Goal: Task Accomplishment & Management: Complete application form

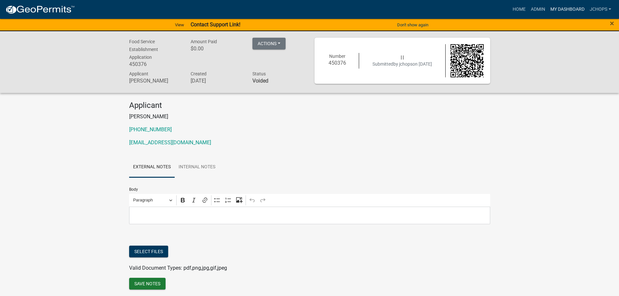
click at [557, 10] on link "My Dashboard" at bounding box center [567, 9] width 39 height 12
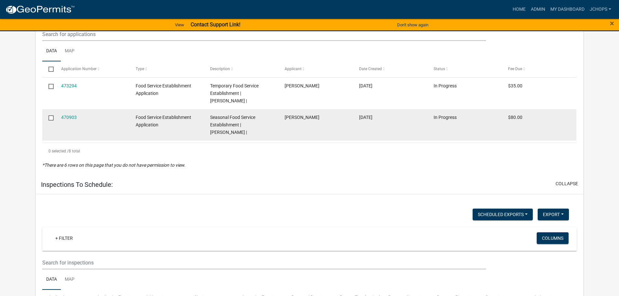
scroll to position [195, 0]
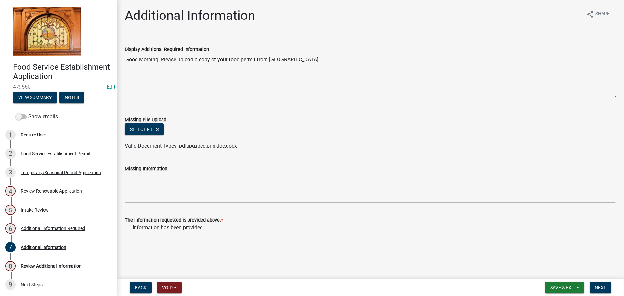
click at [131, 226] on div "Information has been provided" at bounding box center [371, 228] width 492 height 8
click at [133, 229] on label "Information has been provided" at bounding box center [168, 228] width 70 height 8
click at [133, 228] on input "Information has been provided" at bounding box center [135, 226] width 4 height 4
checkbox input "true"
click at [605, 288] on span "Next" at bounding box center [600, 287] width 11 height 5
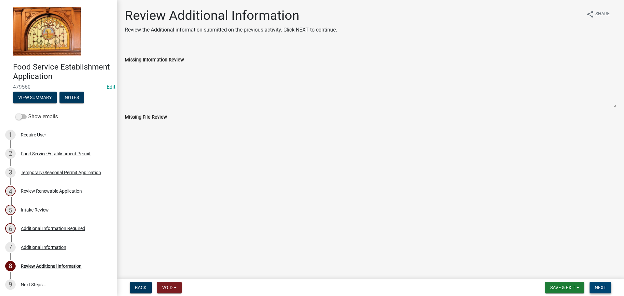
click at [603, 285] on span "Next" at bounding box center [600, 287] width 11 height 5
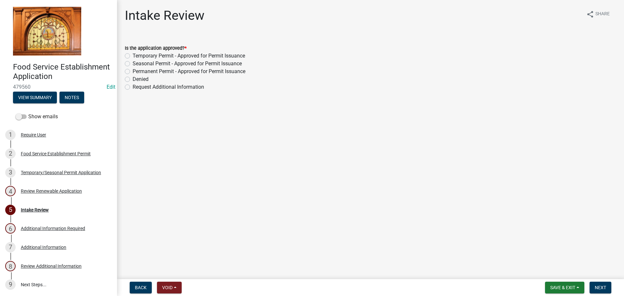
click at [133, 56] on label "Temporary Permit - Approved for Permit Issuance" at bounding box center [189, 56] width 113 height 8
click at [133, 56] on input "Temporary Permit - Approved for Permit Issuance" at bounding box center [135, 54] width 4 height 4
radio input "true"
click at [599, 286] on span "Next" at bounding box center [600, 287] width 11 height 5
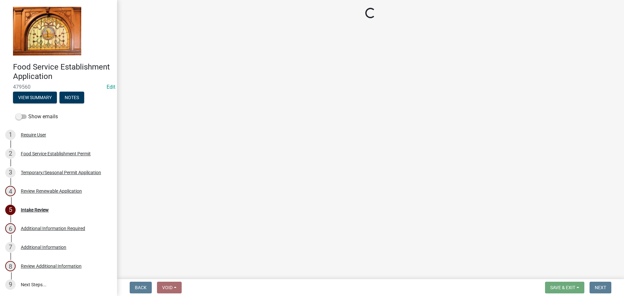
select select "3: 3"
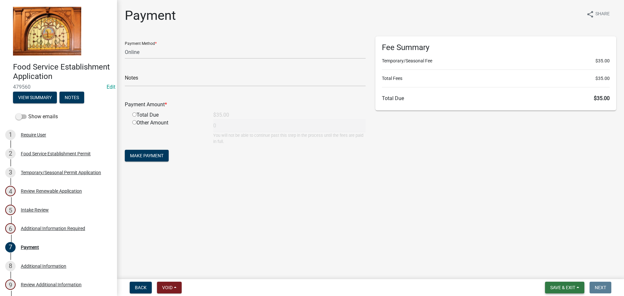
click at [573, 287] on span "Save & Exit" at bounding box center [563, 287] width 25 height 5
click at [564, 270] on button "Save & Exit" at bounding box center [559, 271] width 52 height 16
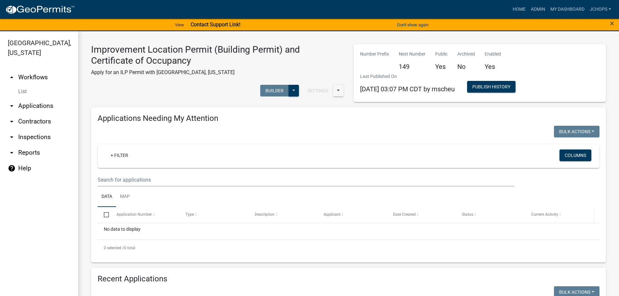
click at [575, 214] on div "Current Activity" at bounding box center [559, 215] width 57 height 7
click at [355, 157] on div "+ Filter" at bounding box center [265, 156] width 331 height 13
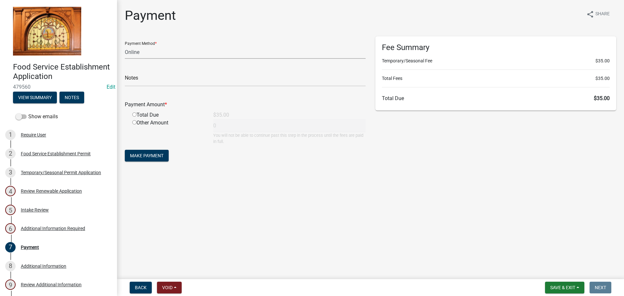
click at [139, 51] on select "Credit Card POS Check Cash Online" at bounding box center [245, 52] width 241 height 13
click at [125, 46] on select "Credit Card POS Check Cash Online" at bounding box center [245, 52] width 241 height 13
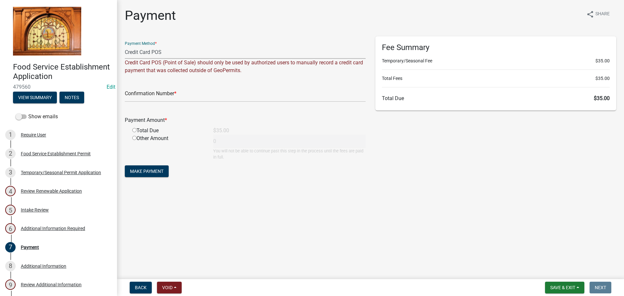
click at [141, 48] on select "Credit Card POS Check Cash Online" at bounding box center [245, 52] width 241 height 13
select select "3: 3"
click at [125, 46] on select "Credit Card POS Check Cash Online" at bounding box center [245, 52] width 241 height 13
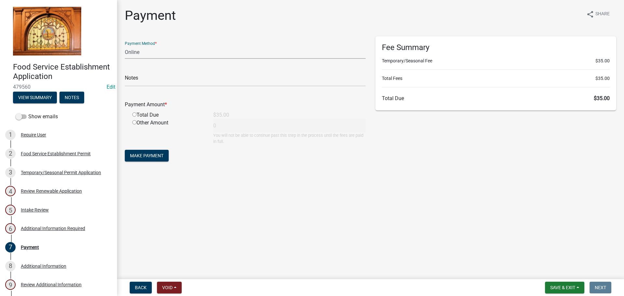
click at [143, 115] on div "Total Due" at bounding box center [167, 115] width 81 height 8
click at [135, 115] on input "radio" at bounding box center [134, 115] width 4 height 4
radio input "true"
type input "35"
click at [158, 161] on button "Make Payment" at bounding box center [147, 156] width 44 height 12
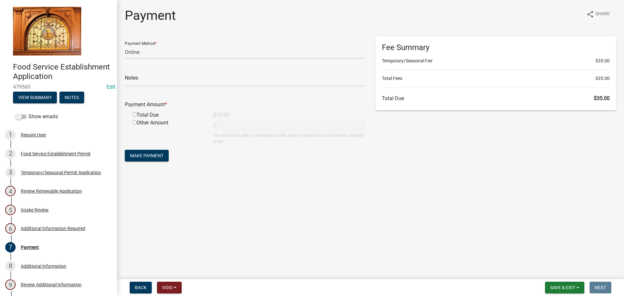
select select "3: 3"
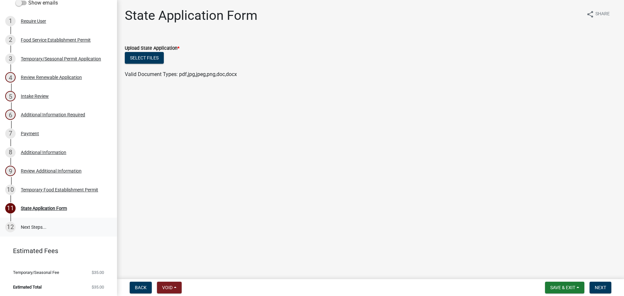
scroll to position [115, 0]
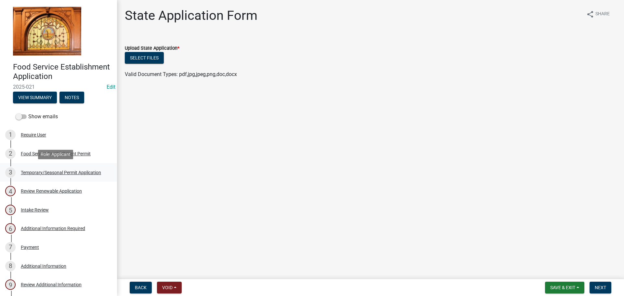
click at [28, 175] on div "Temporary/Seasonal Permit Application" at bounding box center [61, 172] width 80 height 5
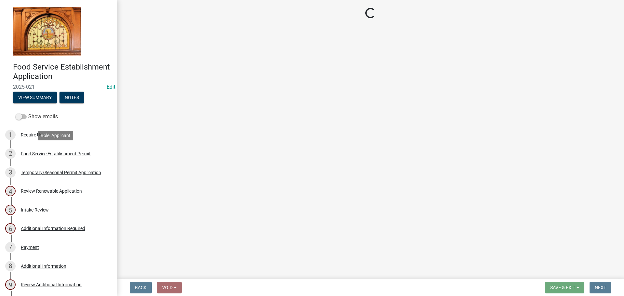
select select "9bfba18f-daae-44f6-a064-9ba2355b6376"
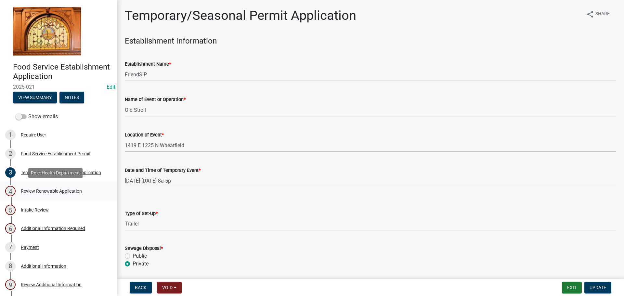
click at [39, 190] on div "Review Renewable Application" at bounding box center [51, 191] width 61 height 5
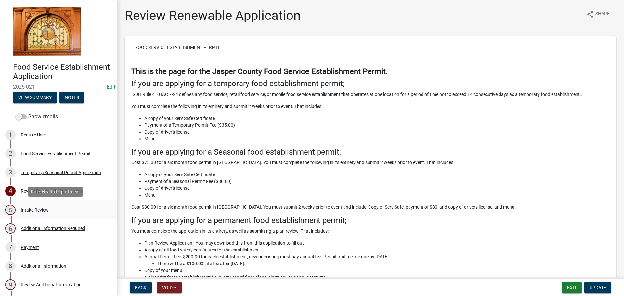
click at [32, 209] on div "Intake Review" at bounding box center [35, 210] width 28 height 5
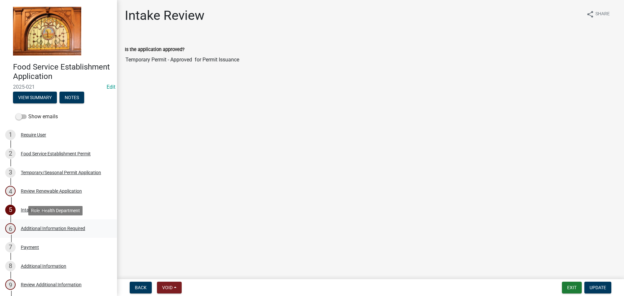
click at [35, 229] on div "Additional Information Required" at bounding box center [53, 228] width 64 height 5
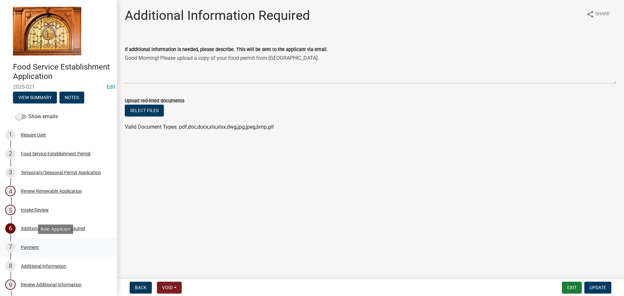
click at [40, 247] on div "7 Payment" at bounding box center [55, 247] width 101 height 10
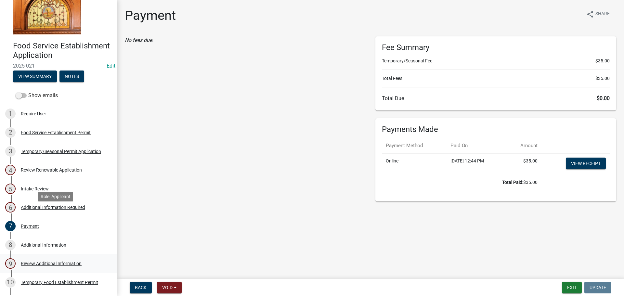
scroll to position [33, 0]
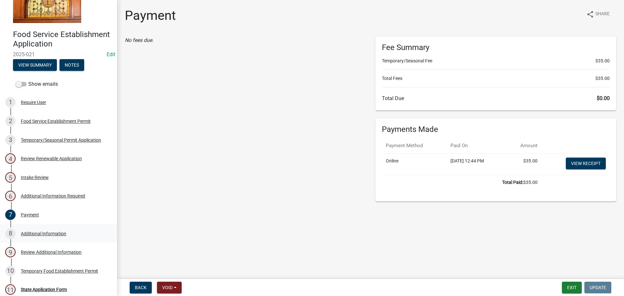
click at [47, 233] on div "Additional Information" at bounding box center [44, 234] width 46 height 5
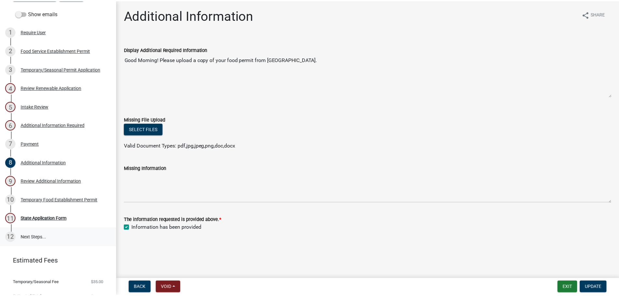
scroll to position [115, 0]
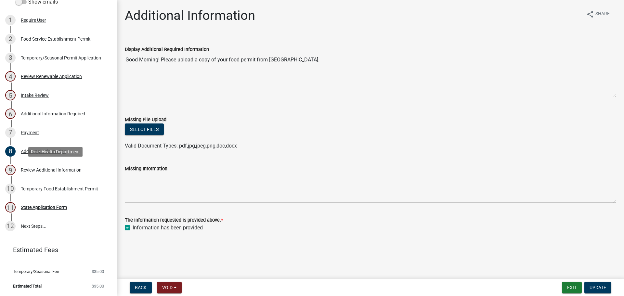
click at [53, 173] on div "9 Review Additional Information" at bounding box center [55, 170] width 101 height 10
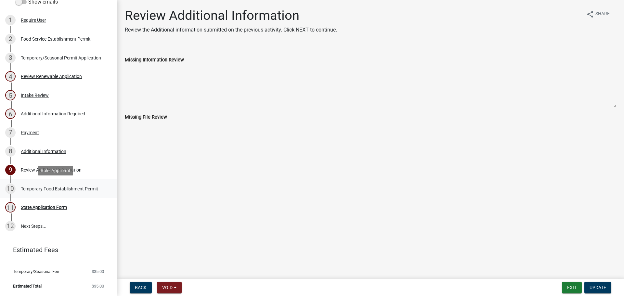
click at [54, 195] on link "10 Temporary Food Establishment Permit" at bounding box center [58, 189] width 117 height 19
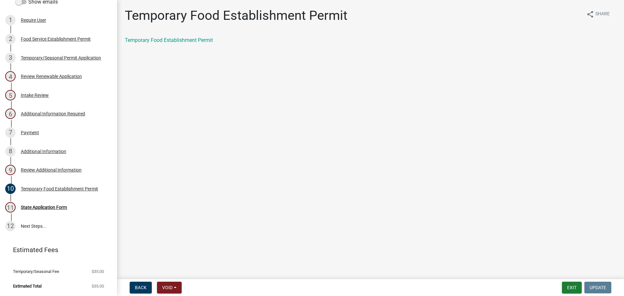
click at [168, 45] on div "Temporary Food Establishment Permit" at bounding box center [370, 42] width 501 height 13
click at [170, 42] on link "Temporary Food Establishment Permit" at bounding box center [169, 40] width 88 height 6
click at [35, 209] on div "State Application Form" at bounding box center [44, 207] width 46 height 5
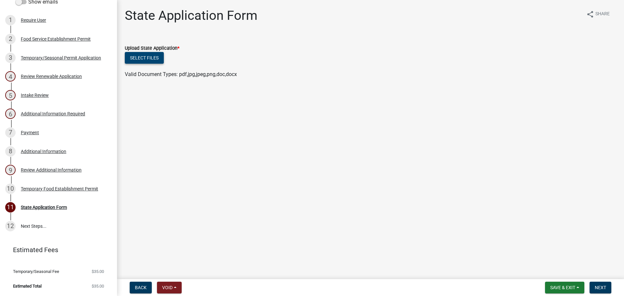
click at [151, 57] on button "Select files" at bounding box center [144, 58] width 39 height 12
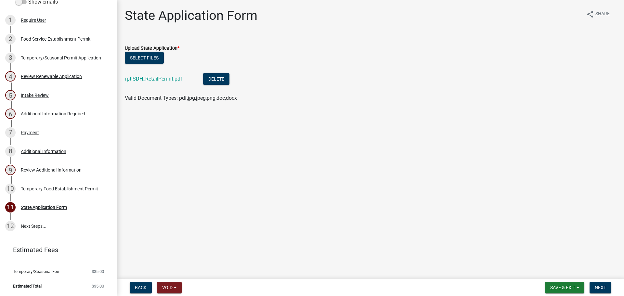
click at [162, 84] on div "rptISDH_RetailPermit.pdf" at bounding box center [159, 79] width 68 height 13
click at [163, 80] on link "rptISDH_RetailPermit.pdf" at bounding box center [153, 79] width 57 height 6
click at [604, 287] on span "Next" at bounding box center [600, 287] width 11 height 5
